Goal: Task Accomplishment & Management: Use online tool/utility

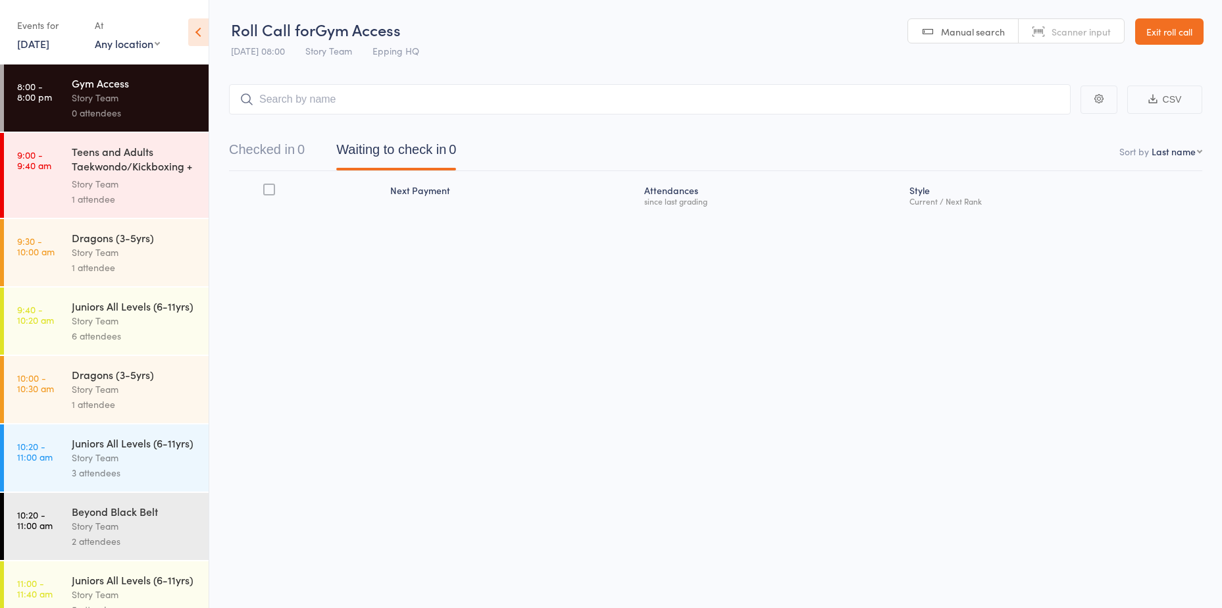
click at [155, 192] on div "1 attendee" at bounding box center [135, 198] width 126 height 15
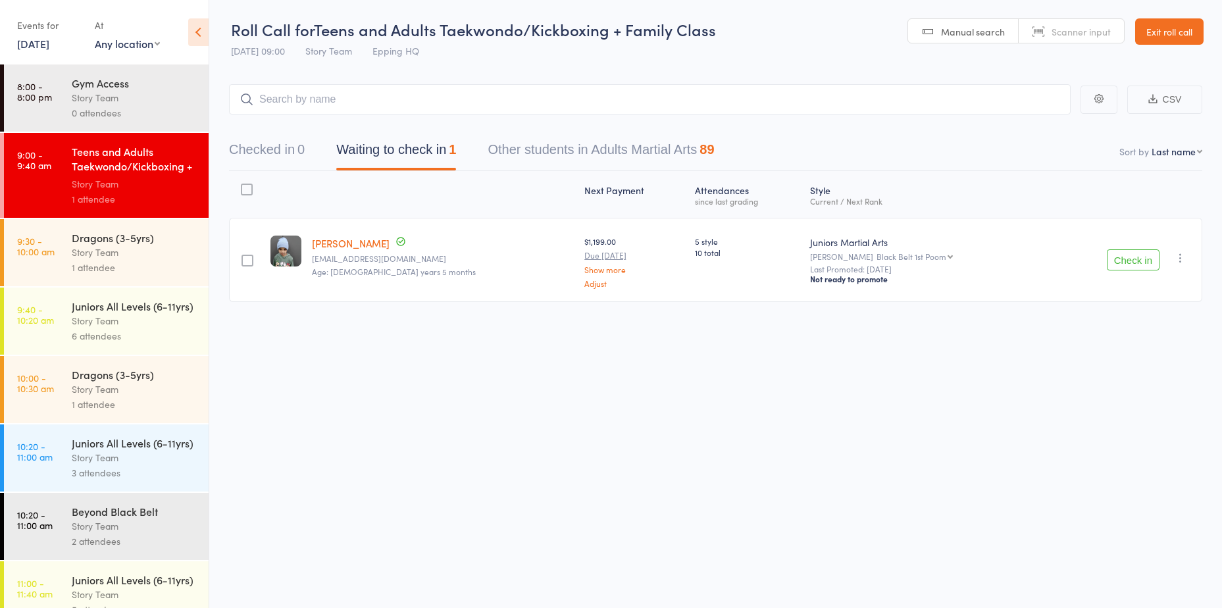
click at [1123, 251] on button "Check in" at bounding box center [1133, 259] width 53 height 21
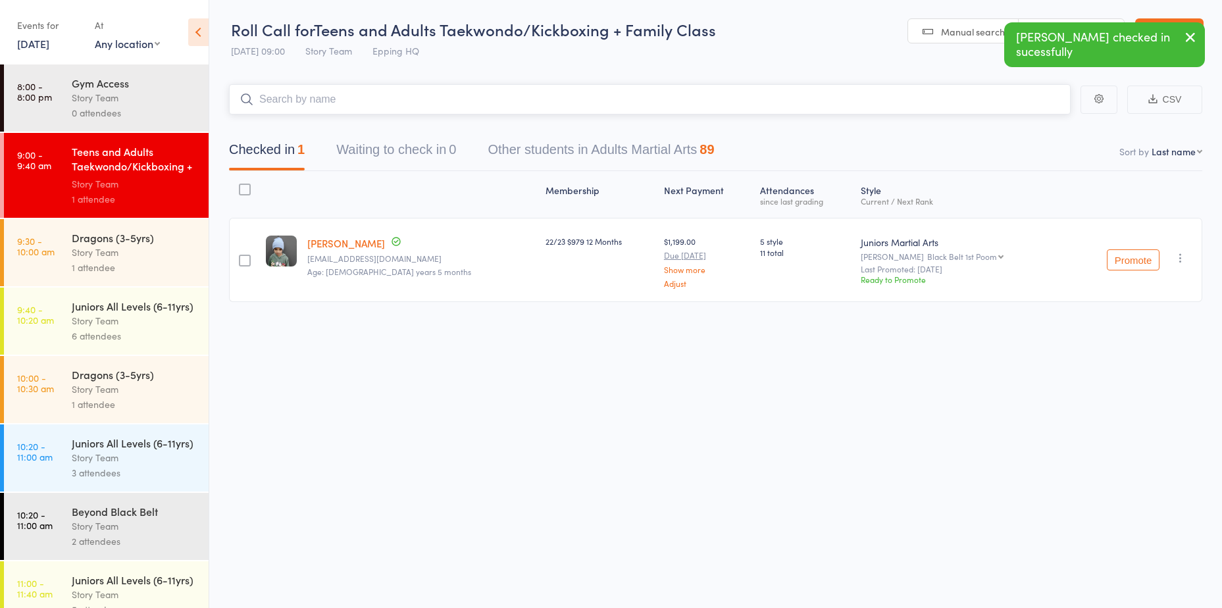
click at [516, 98] on input "search" at bounding box center [649, 99] width 841 height 30
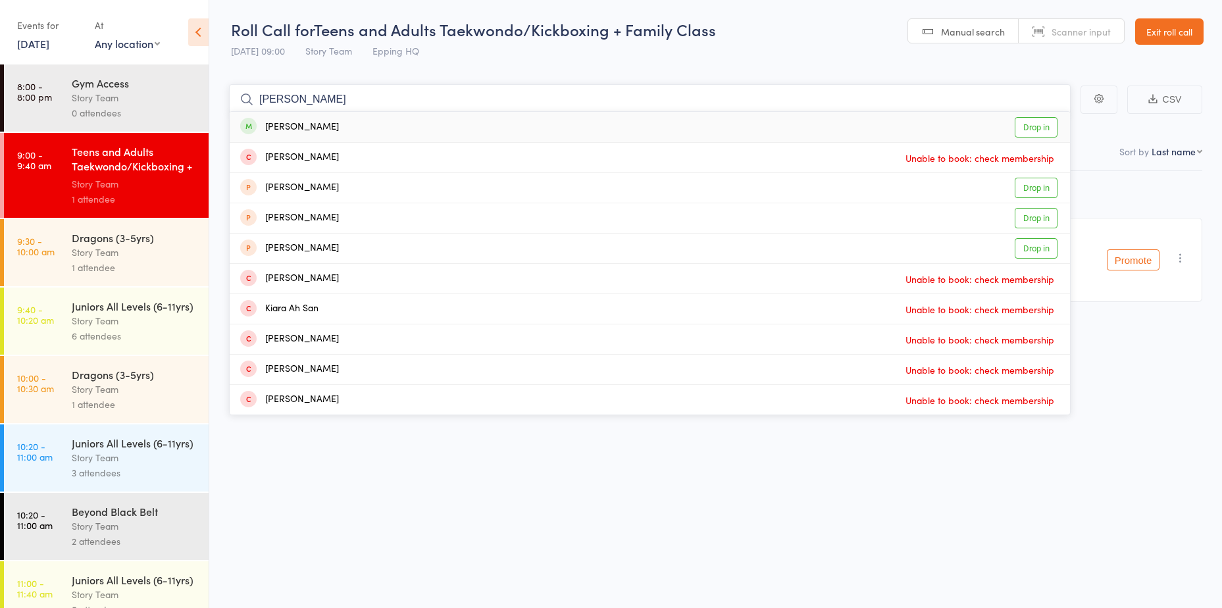
type input "sassan"
click at [1032, 128] on link "Drop in" at bounding box center [1035, 127] width 43 height 20
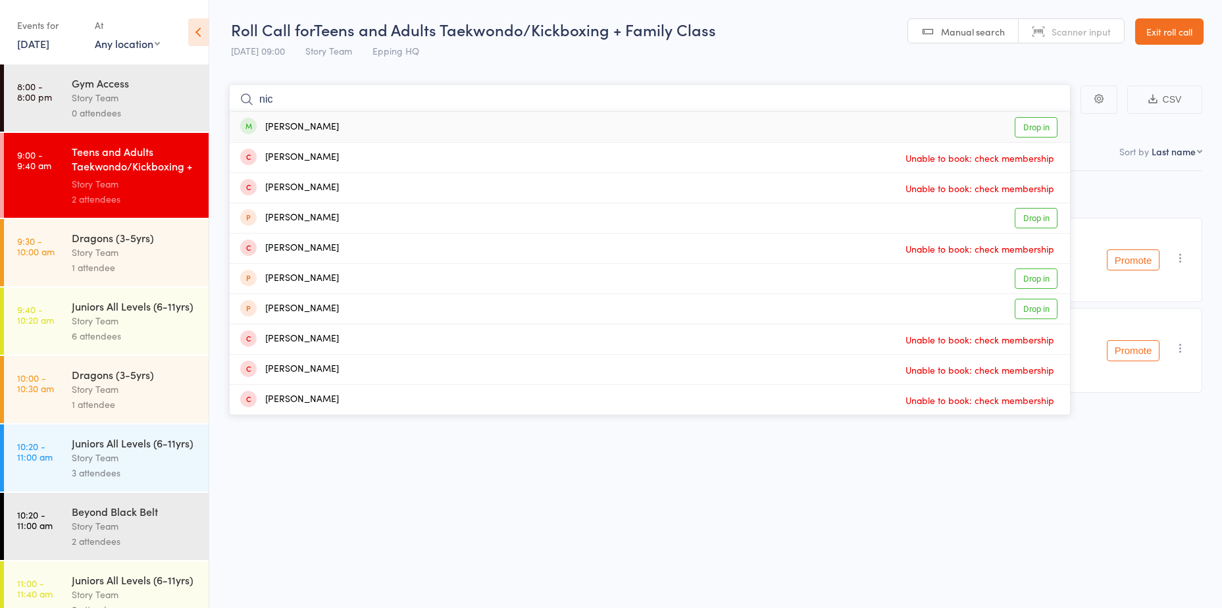
type input "nic"
click at [1039, 132] on link "Drop in" at bounding box center [1035, 127] width 43 height 20
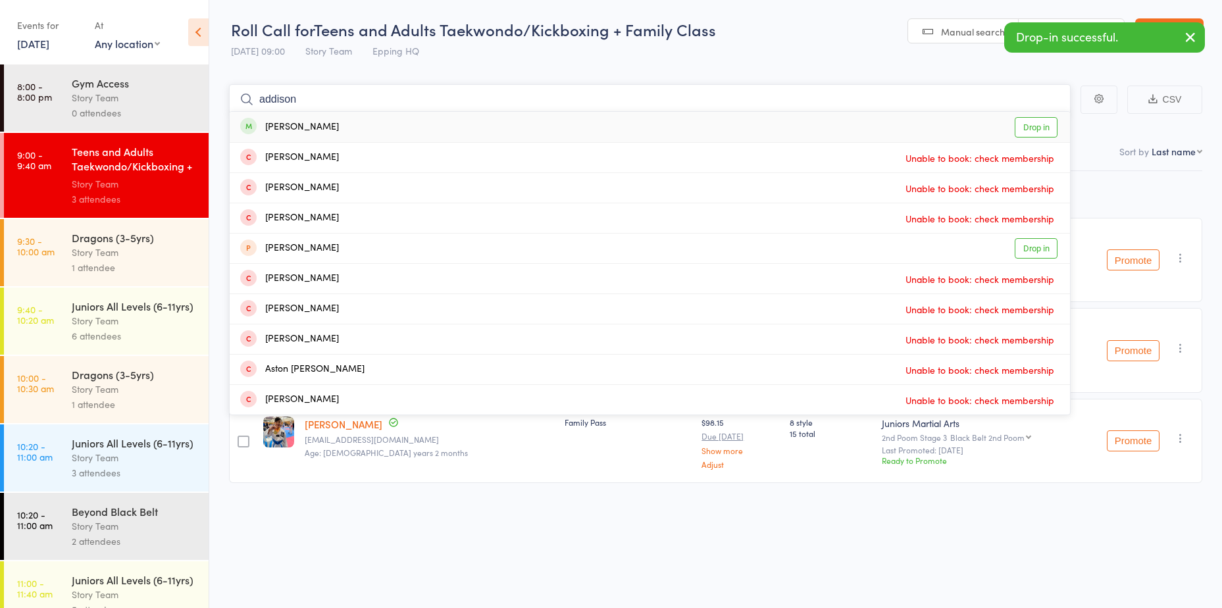
type input "addison"
click at [1028, 128] on link "Drop in" at bounding box center [1035, 127] width 43 height 20
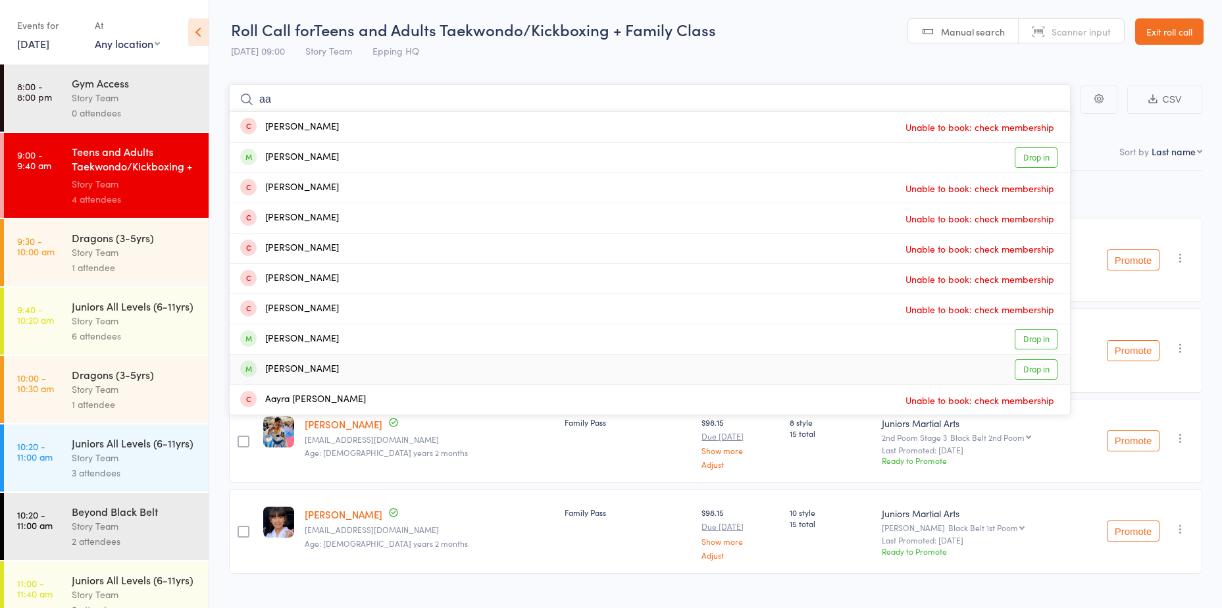
type input "aa"
click at [1036, 367] on link "Drop in" at bounding box center [1035, 369] width 43 height 20
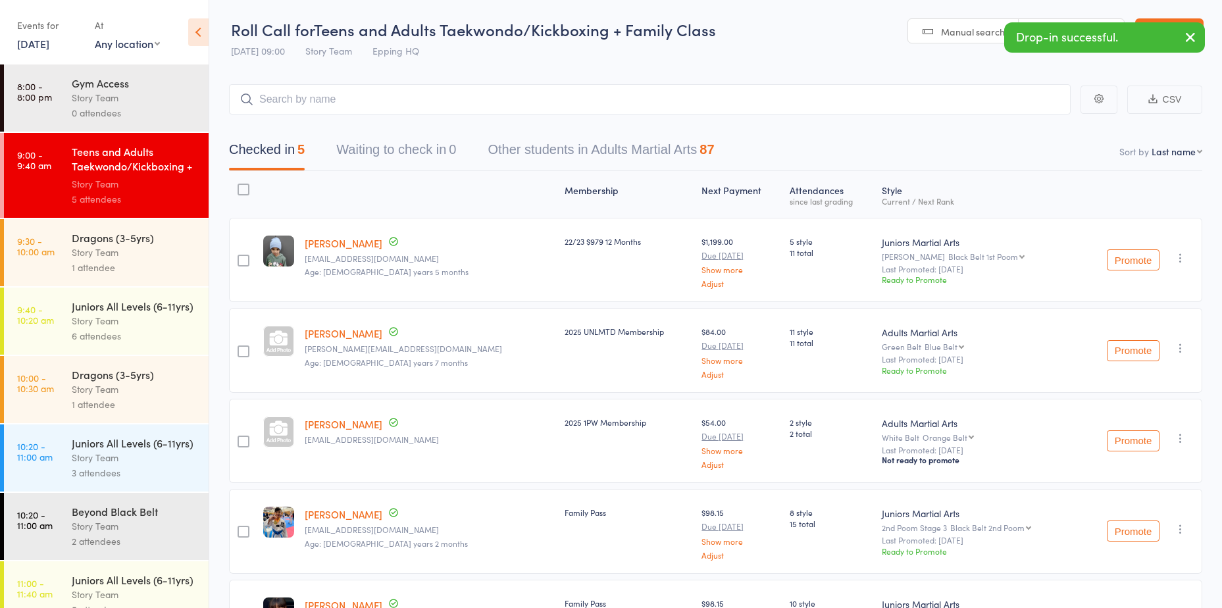
click at [339, 420] on link "[PERSON_NAME]" at bounding box center [344, 424] width 78 height 14
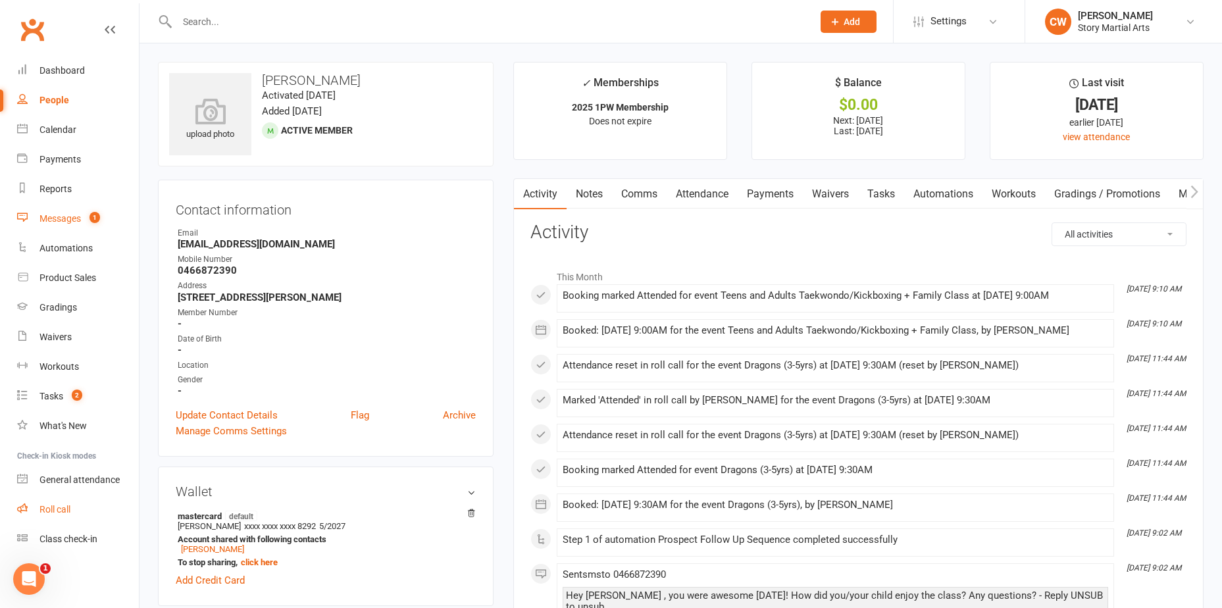
drag, startPoint x: 62, startPoint y: 281, endPoint x: 41, endPoint y: 507, distance: 227.4
drag, startPoint x: 41, startPoint y: 507, endPoint x: 30, endPoint y: 502, distance: 12.4
click at [30, 502] on link "Roll call" at bounding box center [78, 510] width 122 height 30
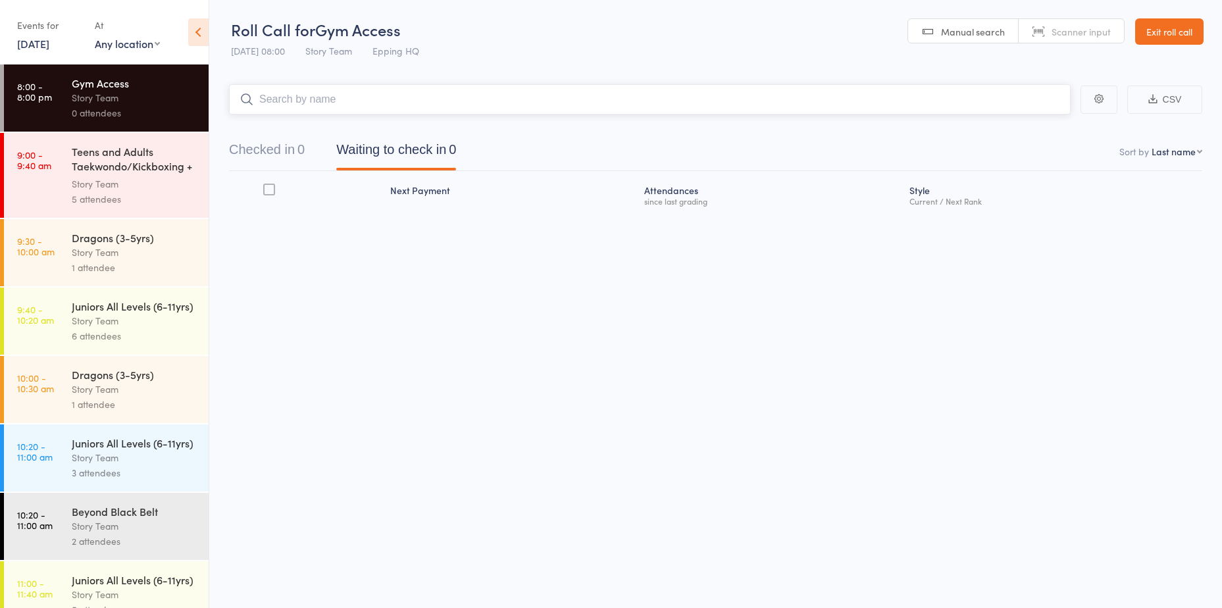
scroll to position [1, 0]
click at [182, 205] on div "5 attendees" at bounding box center [135, 198] width 126 height 15
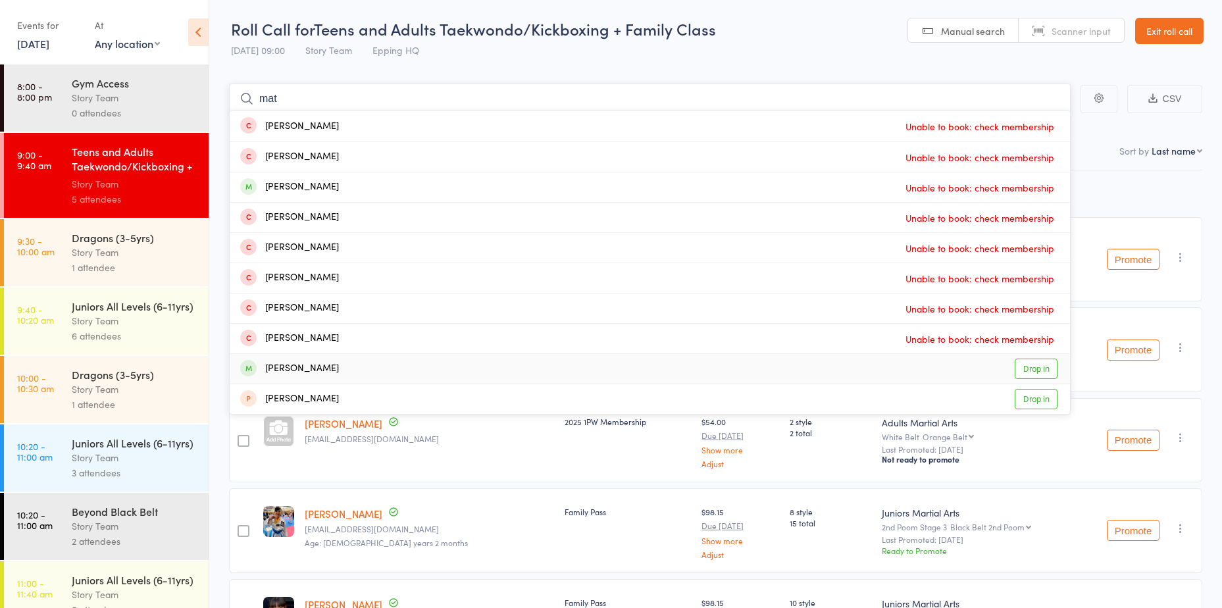
type input "mat"
click at [1047, 362] on link "Drop in" at bounding box center [1035, 369] width 43 height 20
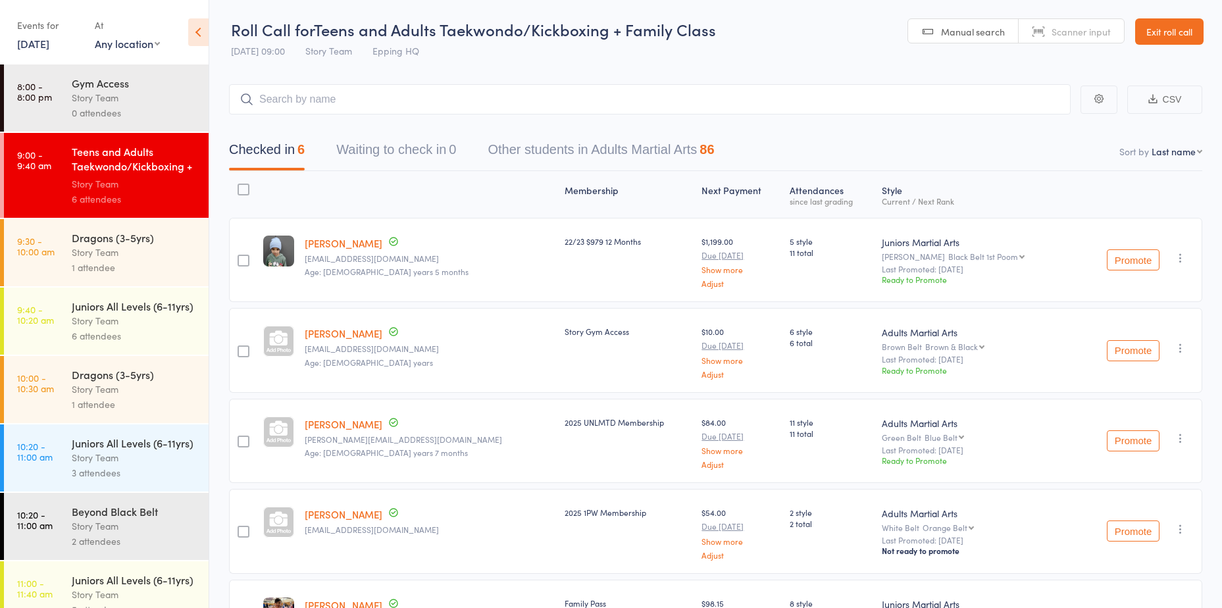
click at [141, 260] on div "1 attendee" at bounding box center [135, 267] width 126 height 15
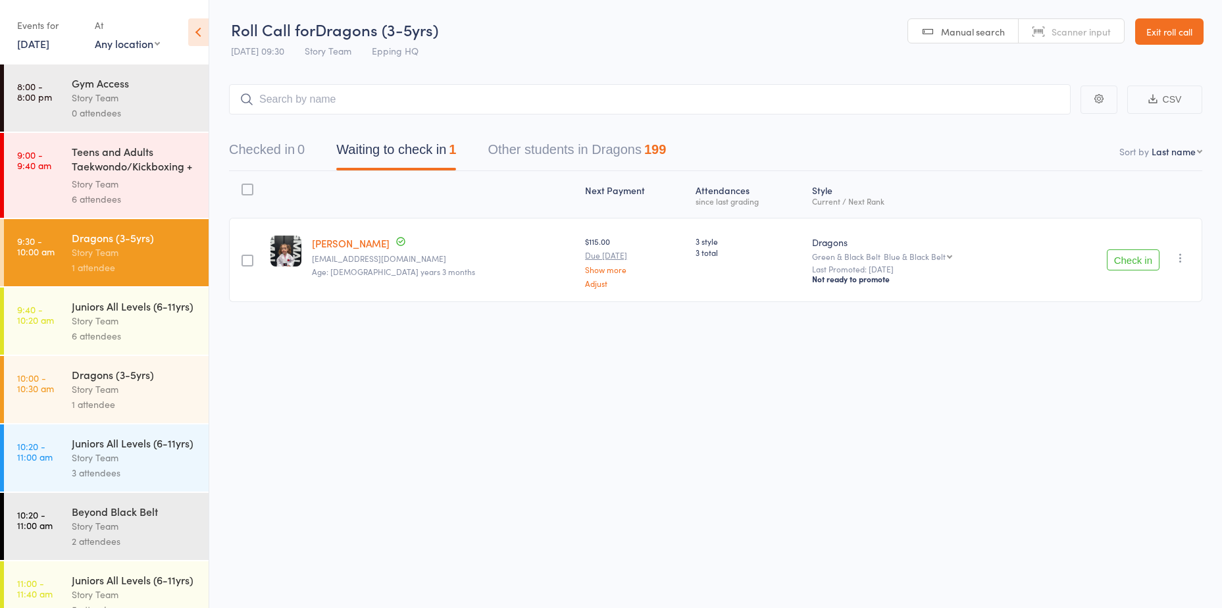
click at [168, 313] on div "Juniors All Levels (6-11yrs)" at bounding box center [135, 306] width 126 height 14
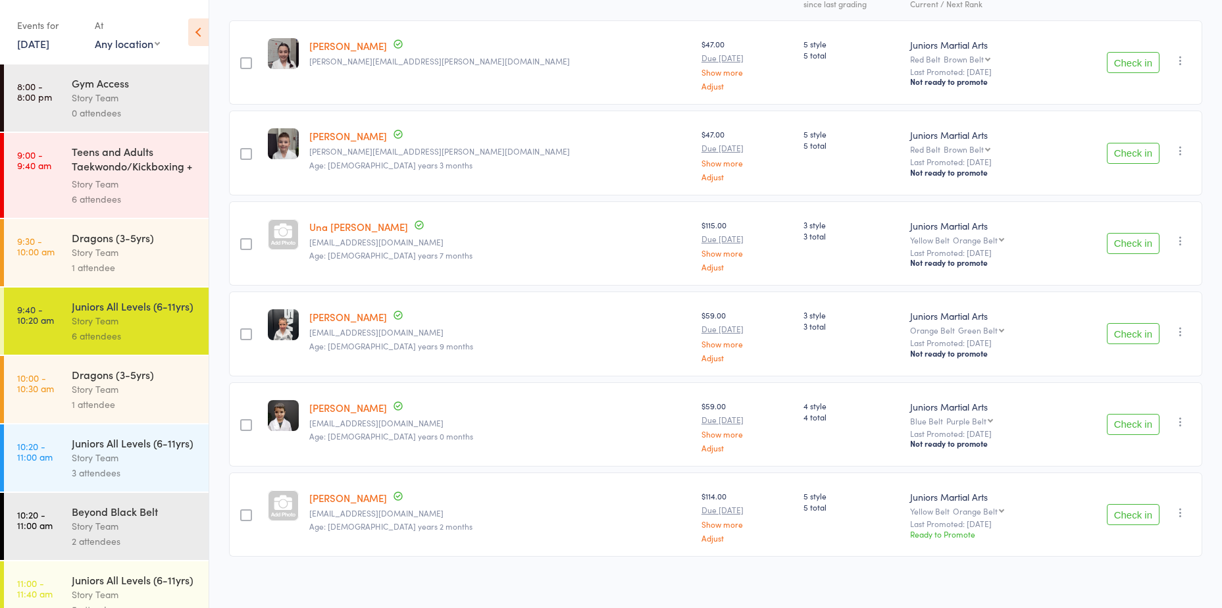
scroll to position [201, 0]
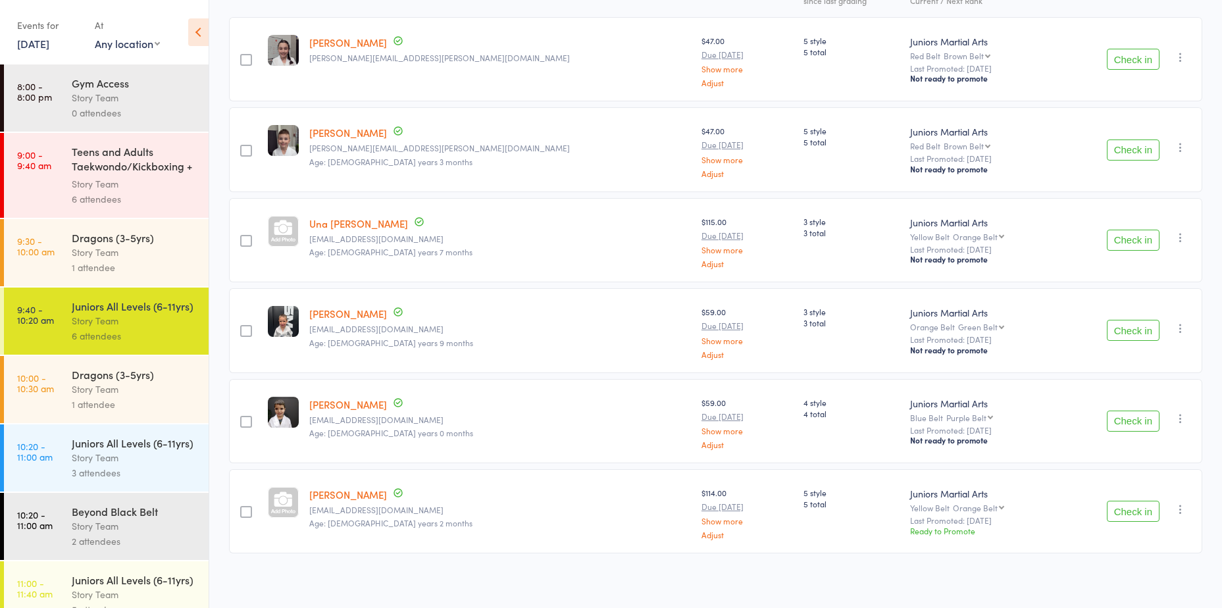
click at [143, 397] on div "Story Team" at bounding box center [135, 389] width 126 height 15
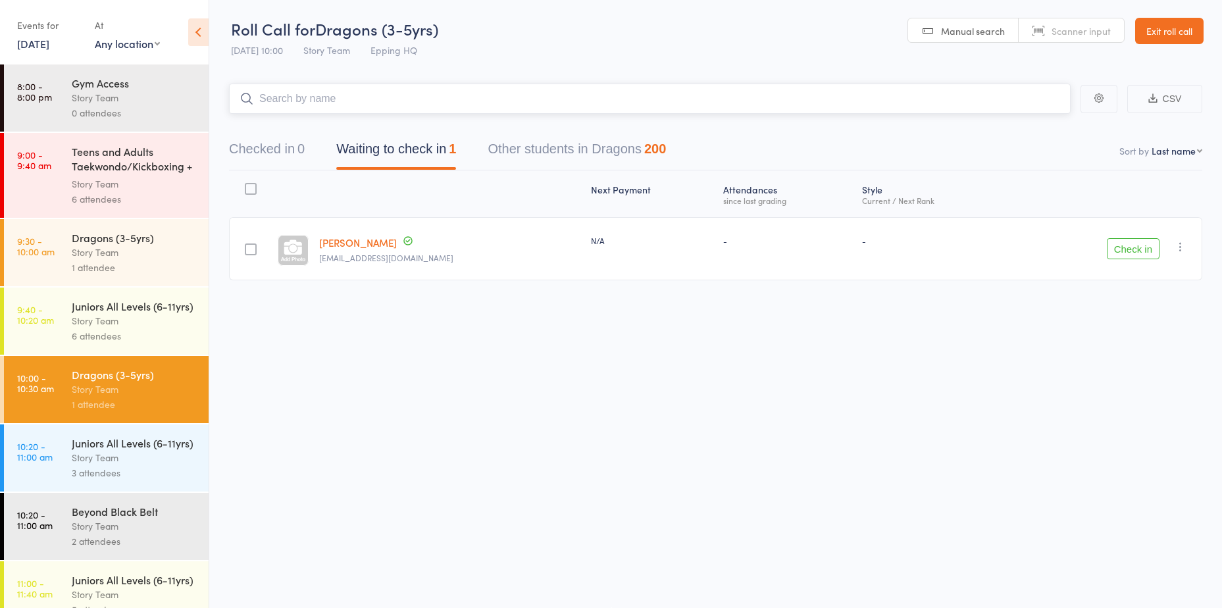
scroll to position [65, 0]
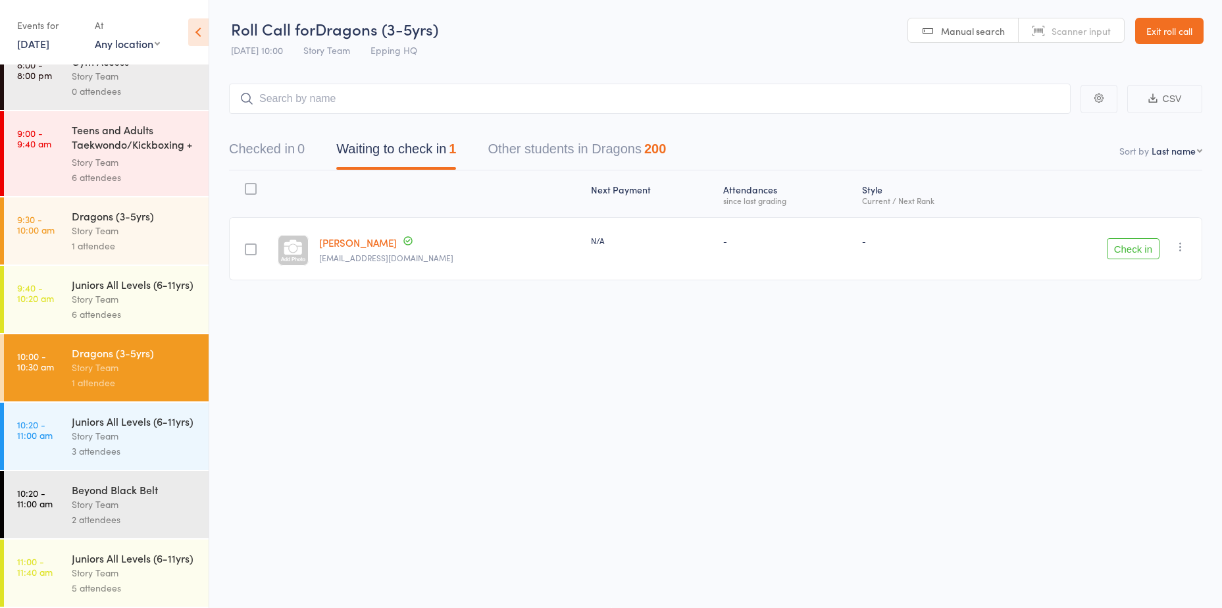
click at [170, 428] on div "Story Team" at bounding box center [135, 435] width 126 height 15
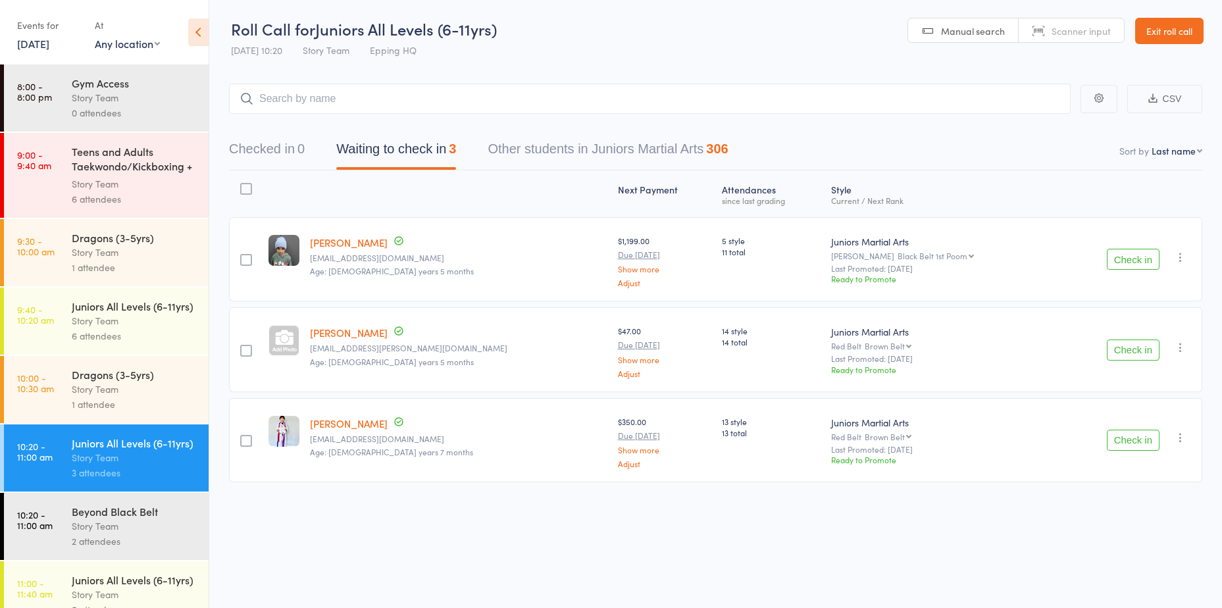
click at [1136, 264] on button "Check in" at bounding box center [1133, 259] width 53 height 21
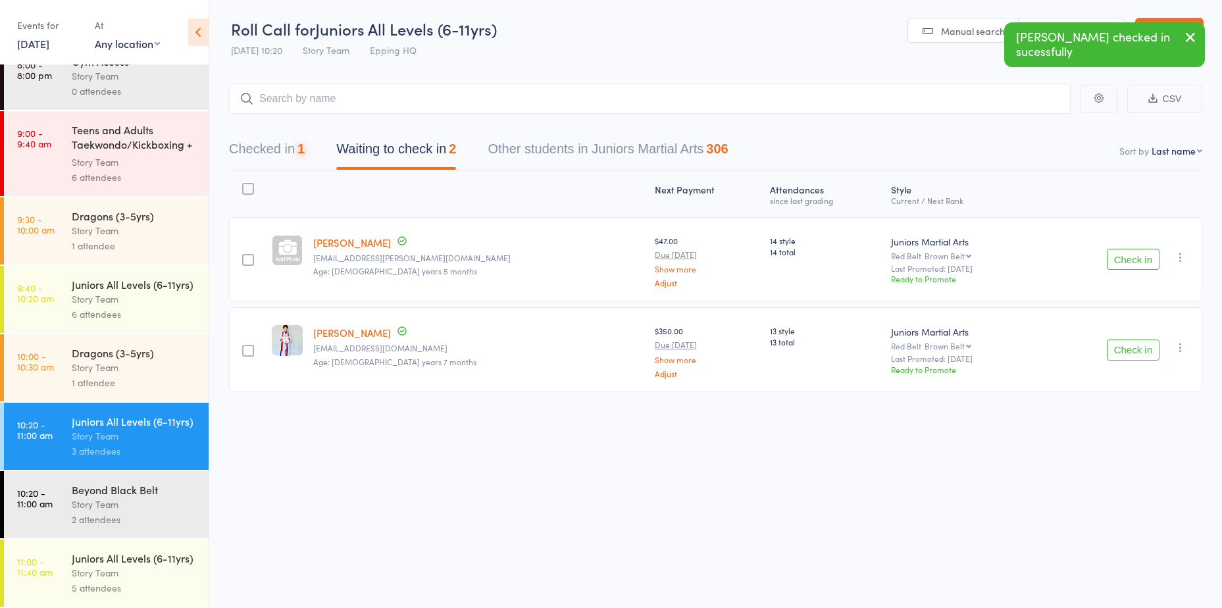
scroll to position [65, 0]
click at [89, 498] on div "Beyond Black Belt Story Team 2 attendees" at bounding box center [140, 504] width 137 height 67
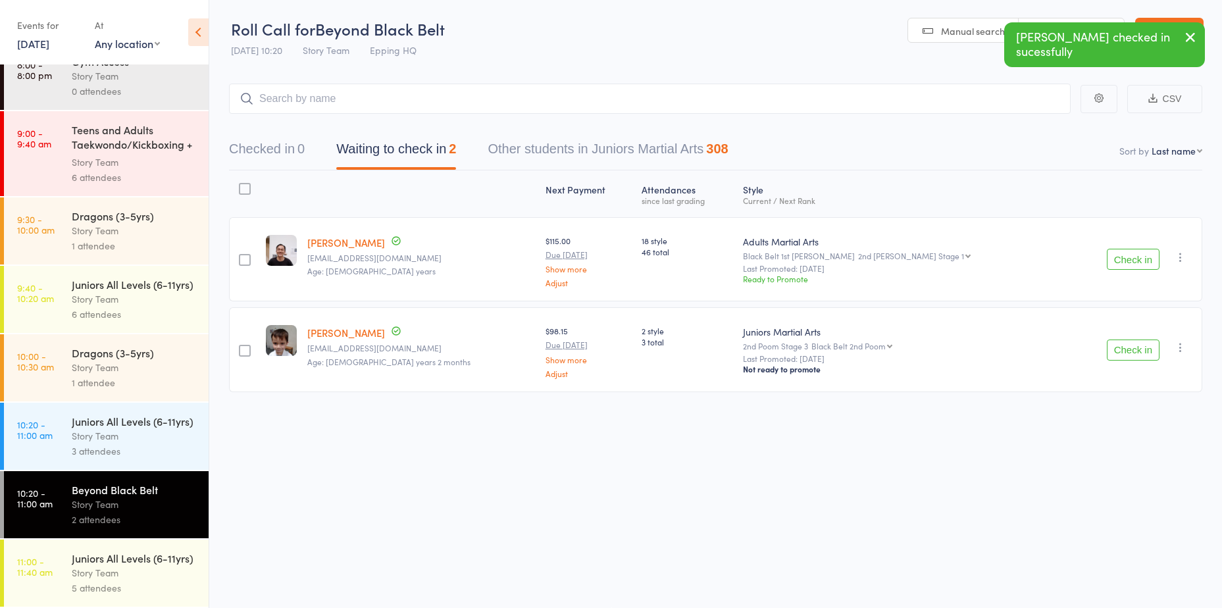
scroll to position [65, 0]
click at [163, 568] on div "Story Team" at bounding box center [135, 572] width 126 height 15
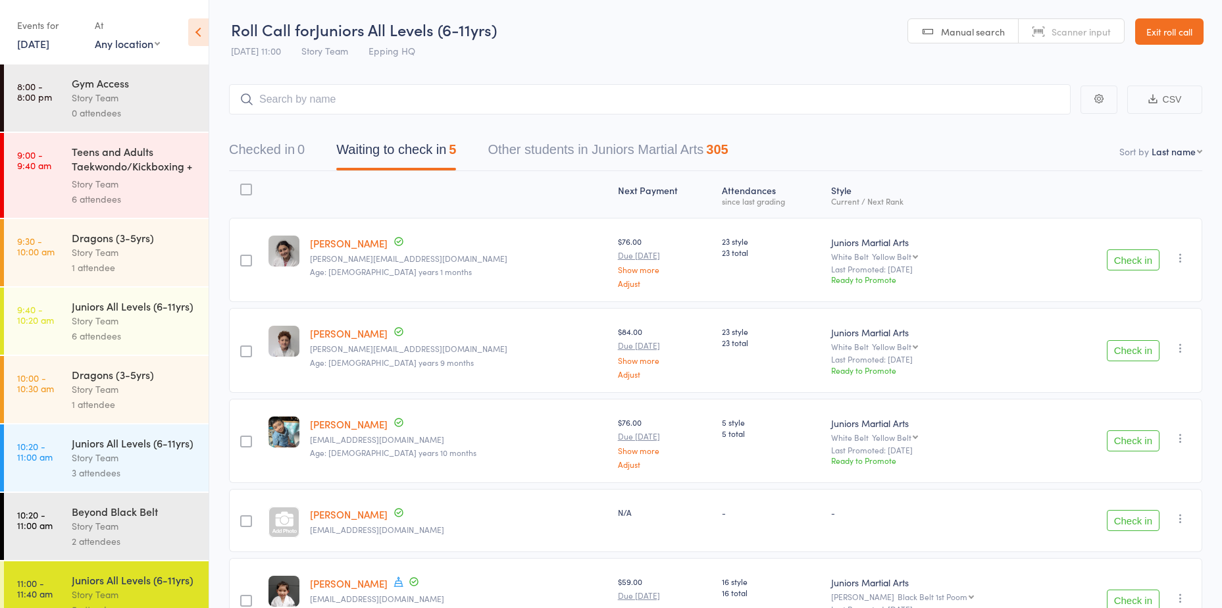
click at [143, 412] on div "1 attendee" at bounding box center [135, 404] width 126 height 15
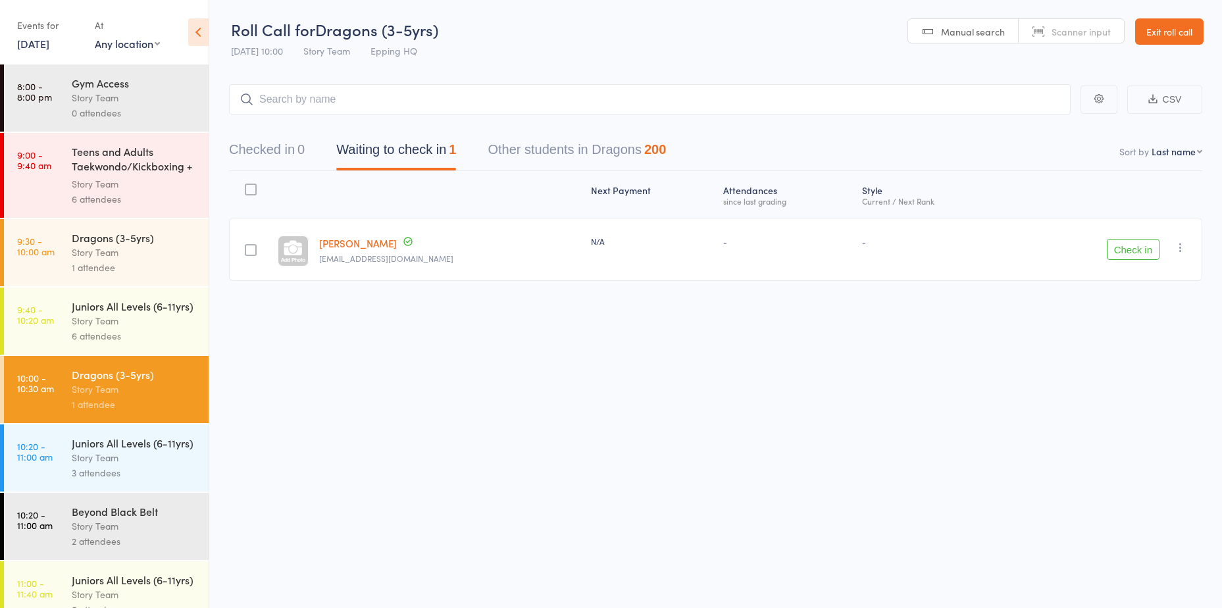
click at [154, 195] on div "6 attendees" at bounding box center [135, 198] width 126 height 15
